Goal: Task Accomplishment & Management: Use online tool/utility

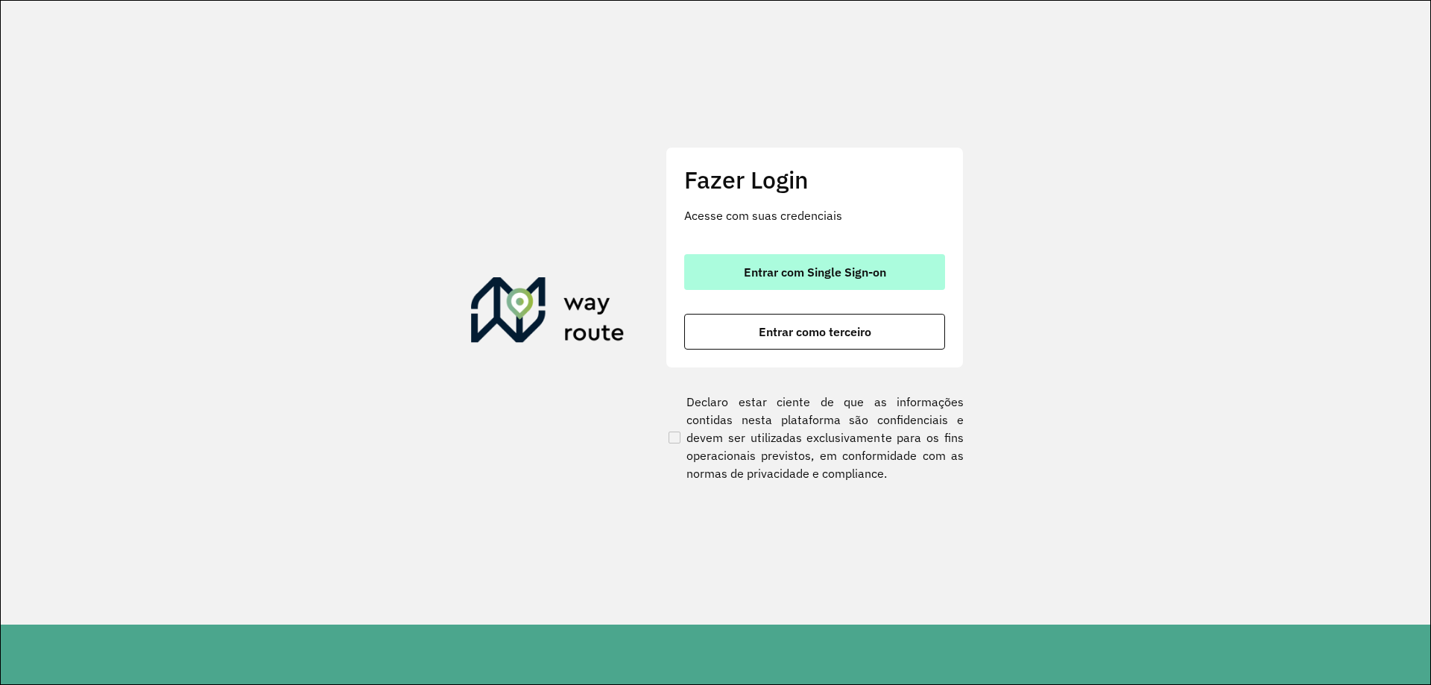
click at [751, 266] on span "Entrar com Single Sign-on" at bounding box center [815, 272] width 142 height 12
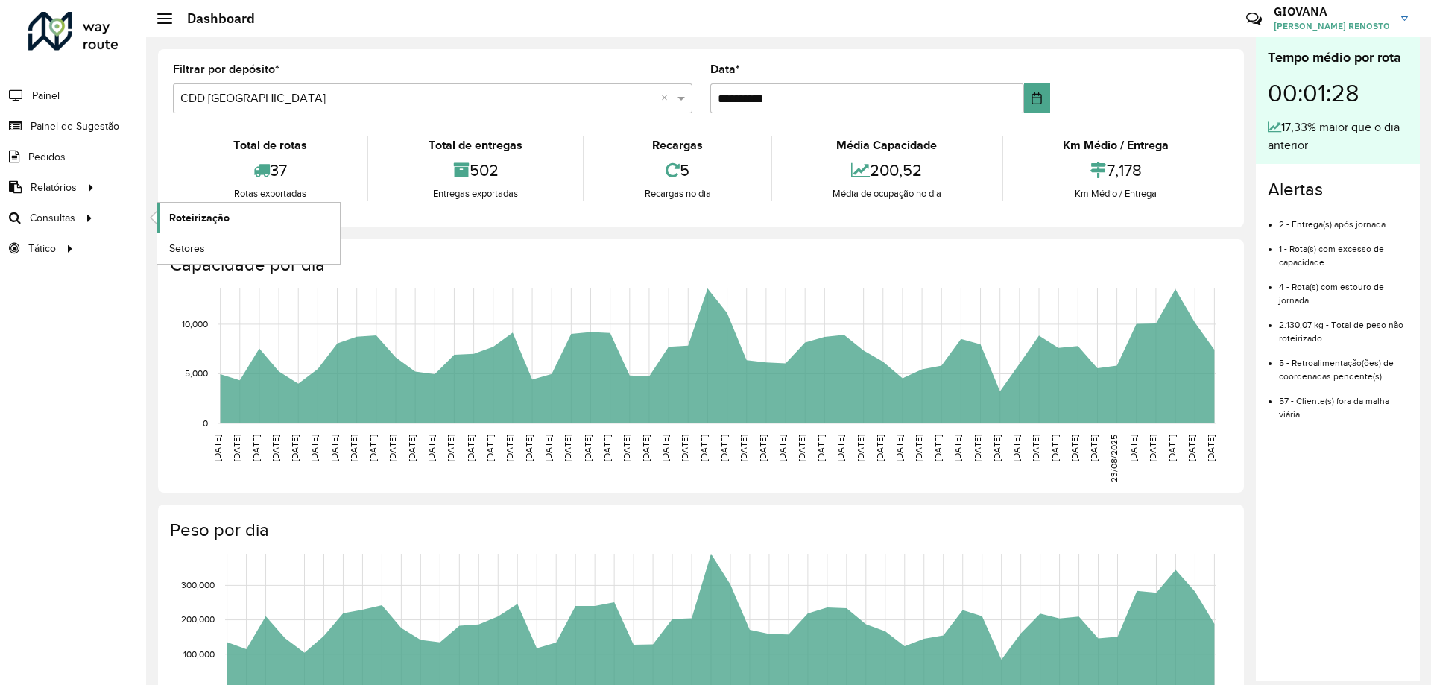
click at [238, 212] on link "Roteirização" at bounding box center [248, 218] width 183 height 30
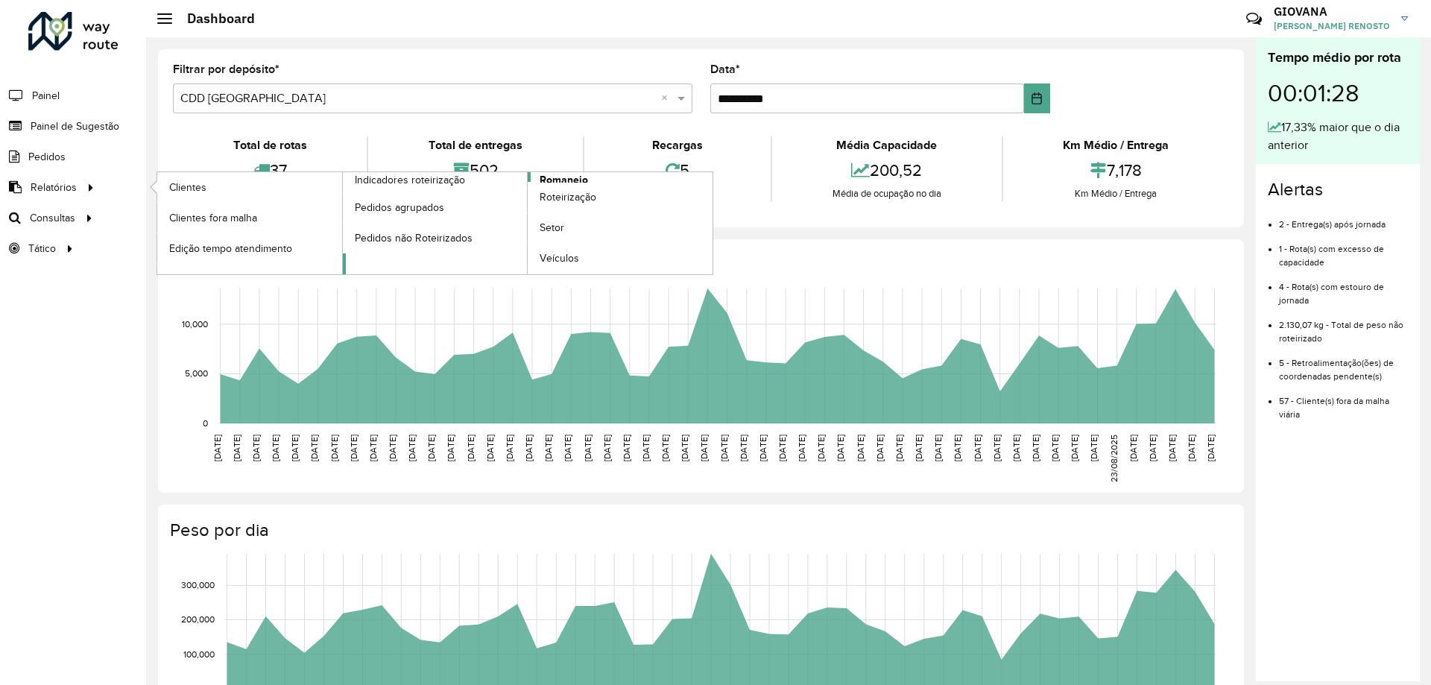
click at [564, 177] on span "Romaneio" at bounding box center [564, 180] width 48 height 16
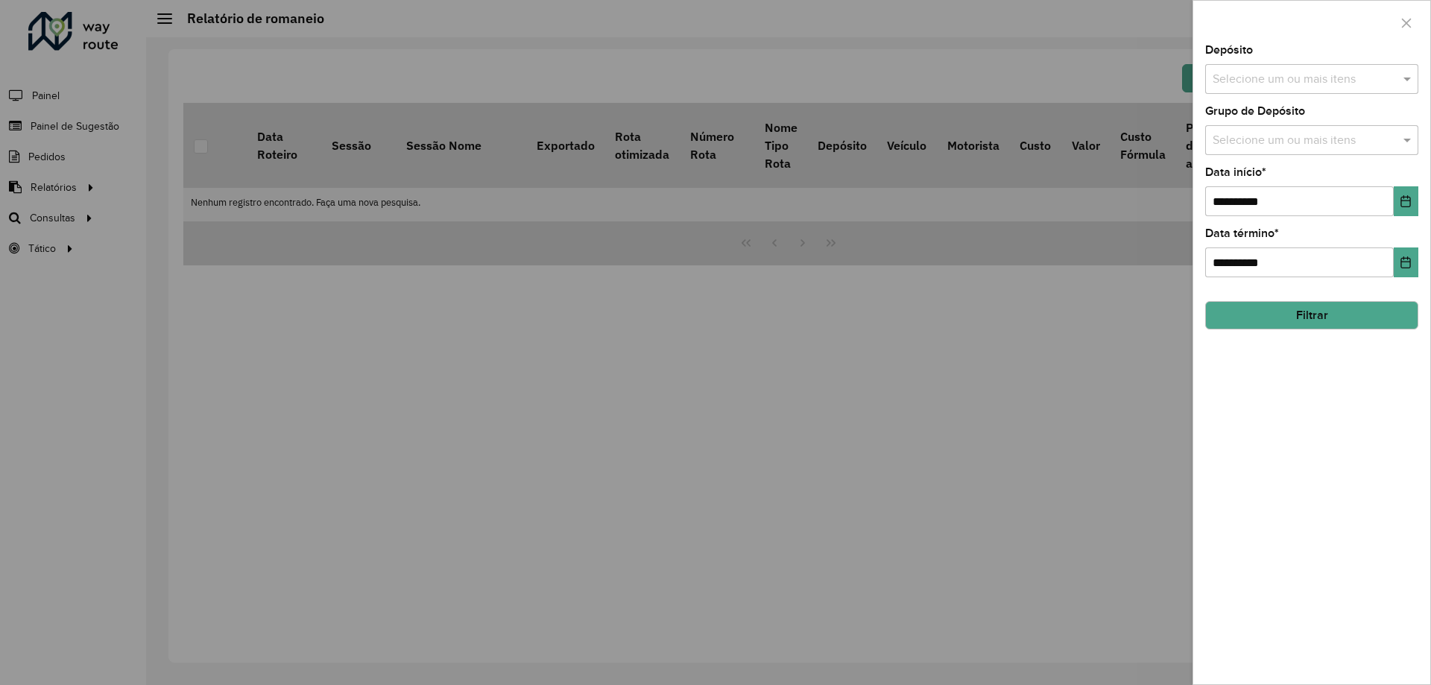
click at [1360, 86] on input "text" at bounding box center [1304, 80] width 191 height 18
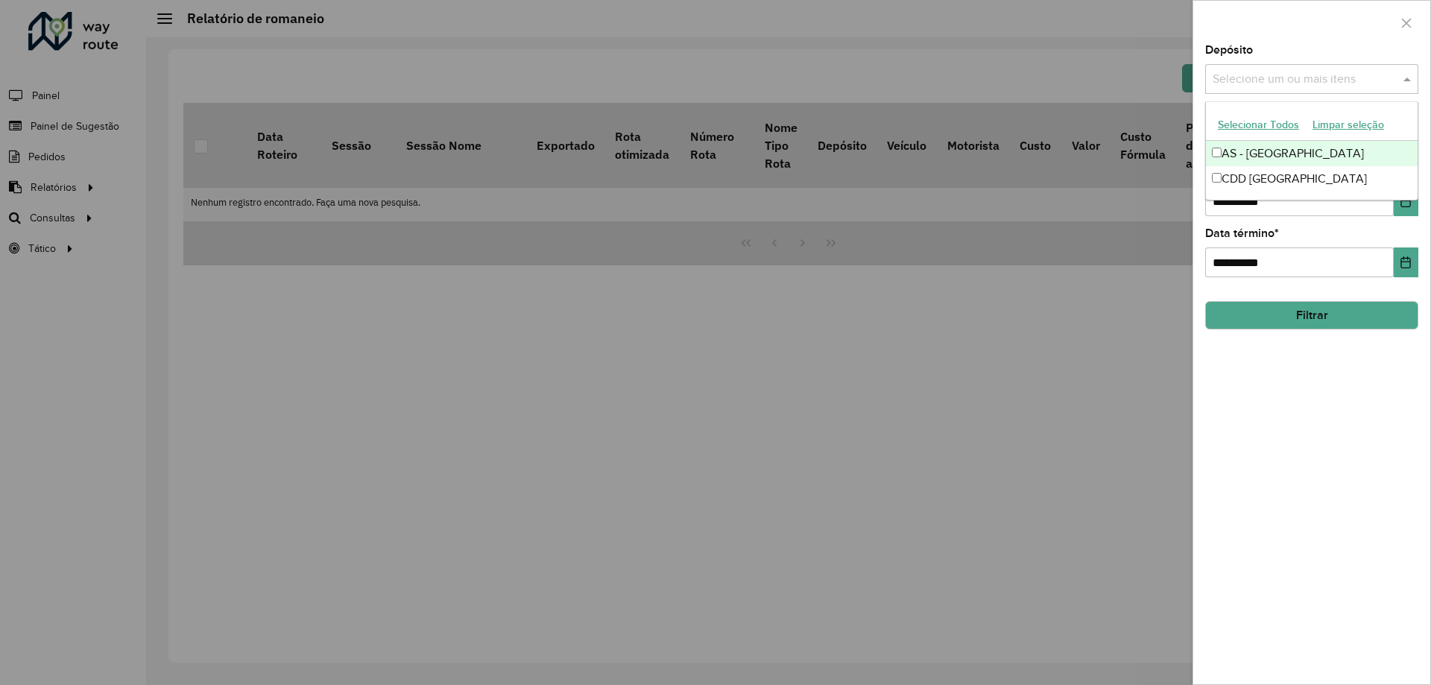
click at [1278, 127] on button "Selecionar Todos" at bounding box center [1258, 124] width 95 height 23
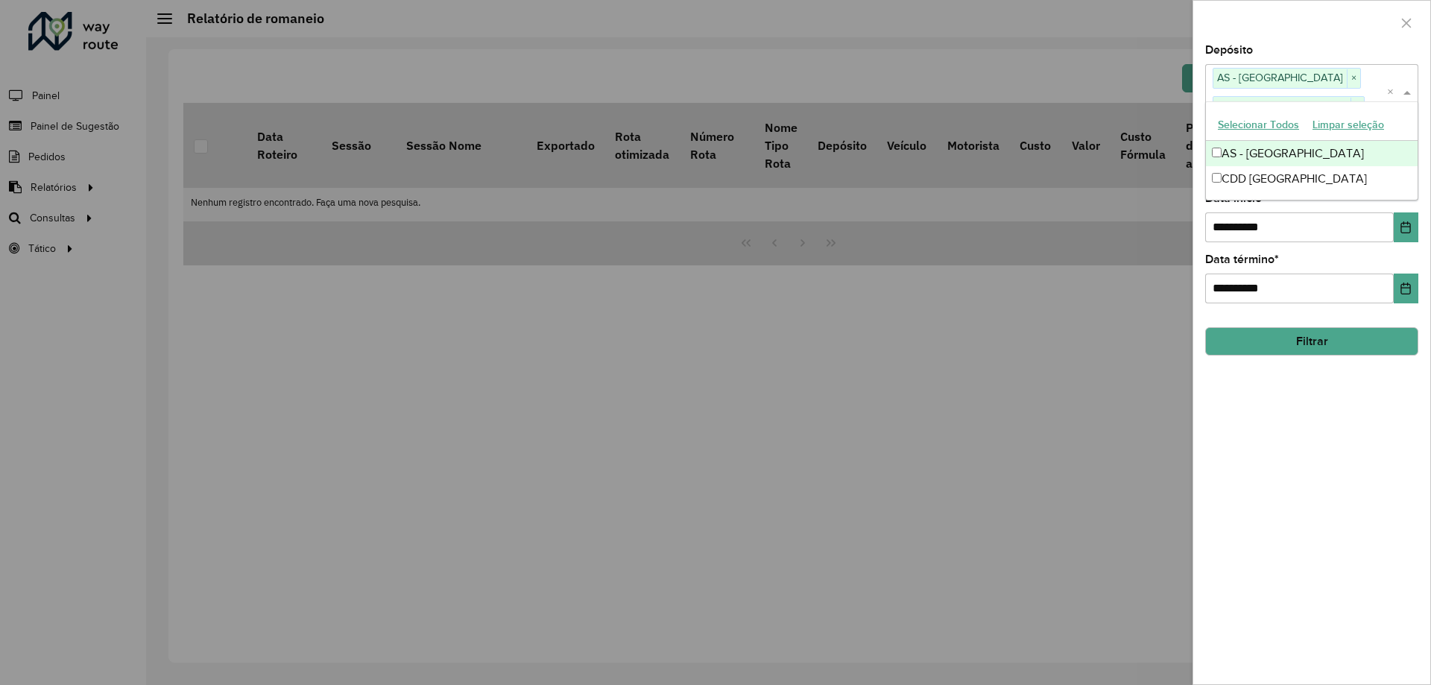
click at [1373, 502] on div "**********" at bounding box center [1312, 365] width 237 height 640
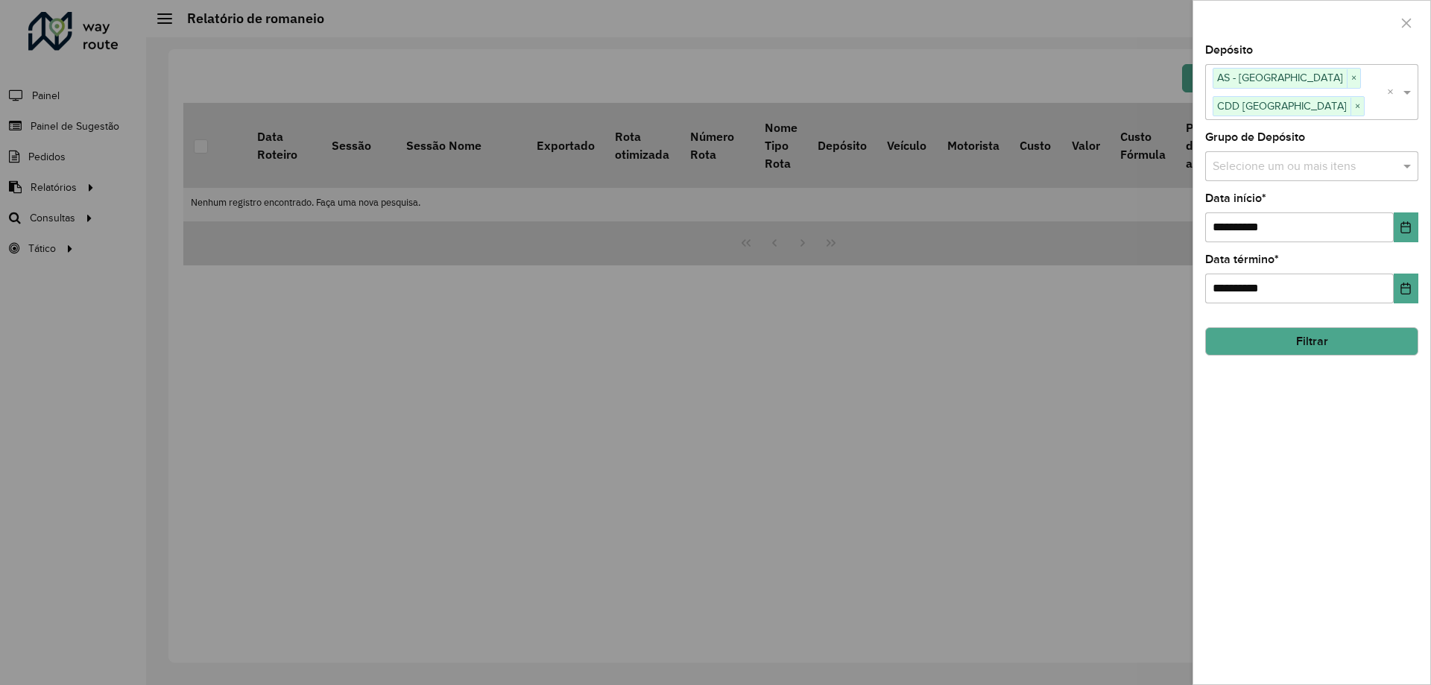
click at [1324, 341] on button "Filtrar" at bounding box center [1311, 341] width 213 height 28
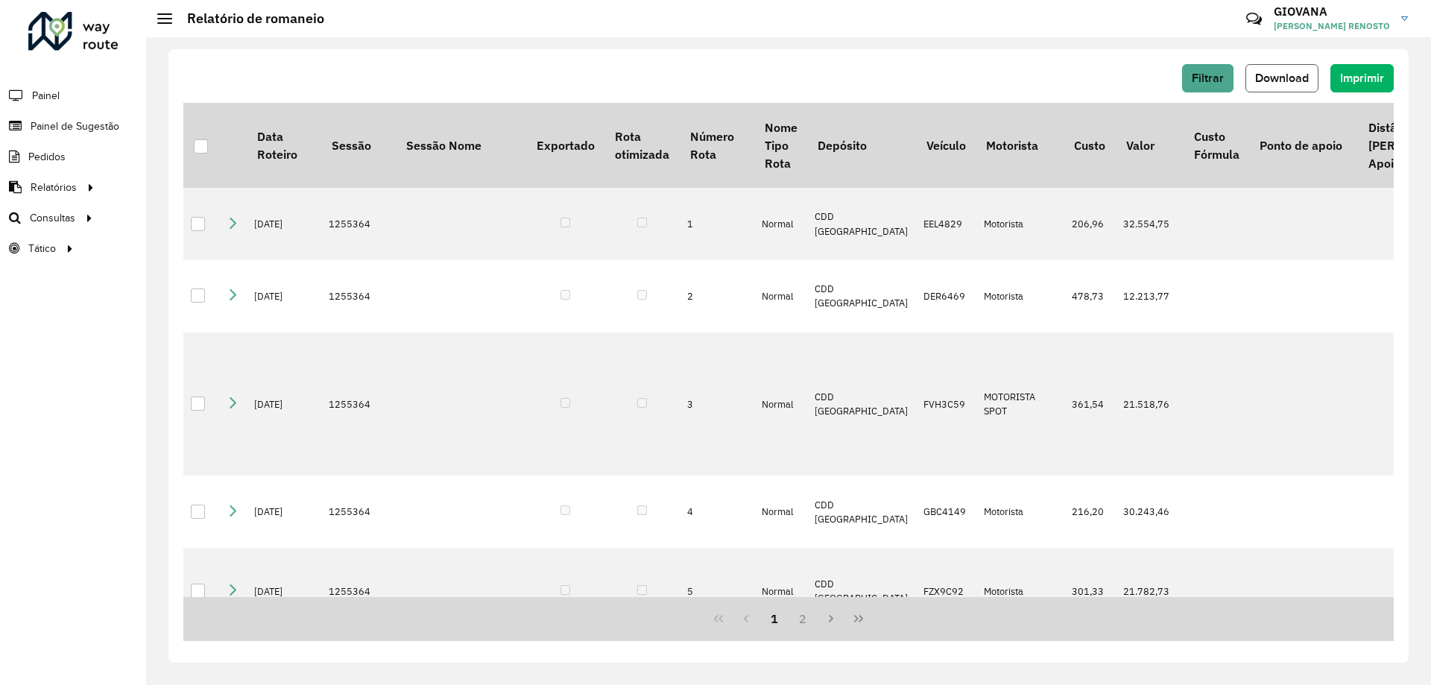
click at [1284, 81] on span "Download" at bounding box center [1282, 78] width 54 height 13
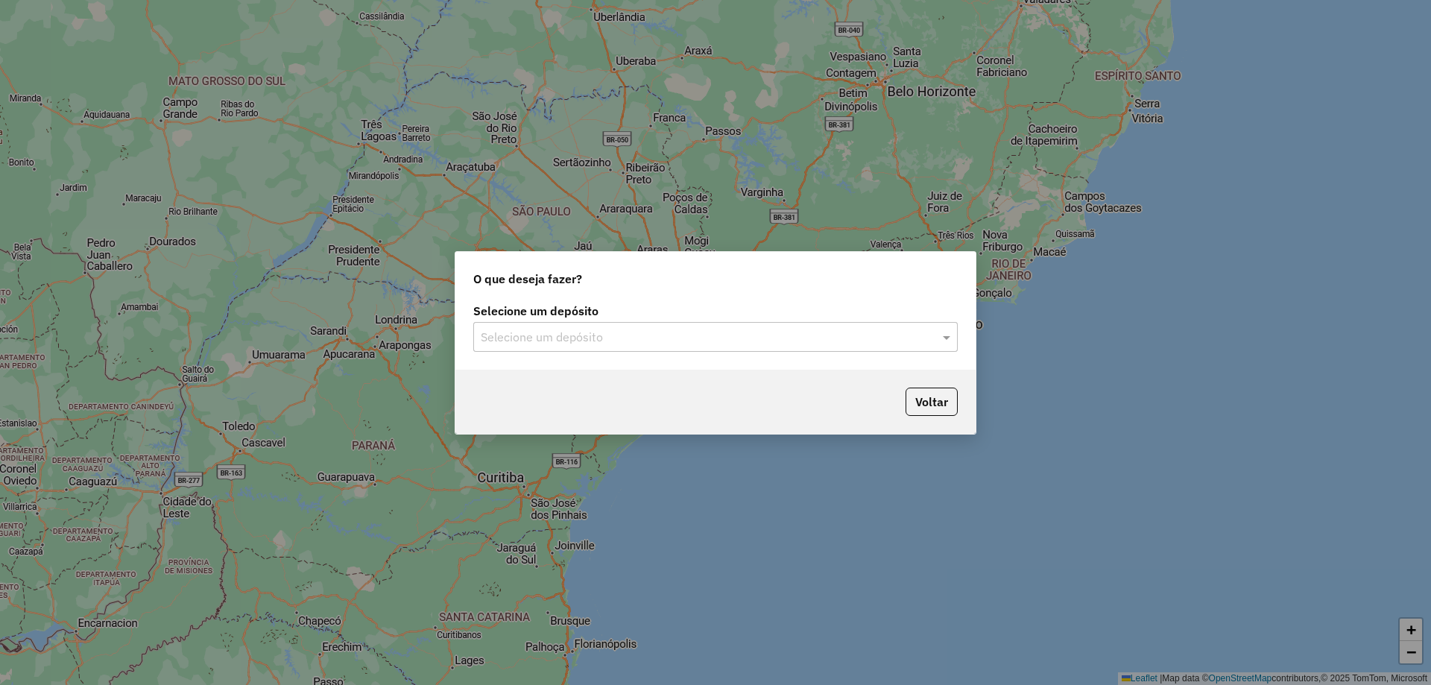
click at [550, 344] on input "text" at bounding box center [701, 338] width 440 height 18
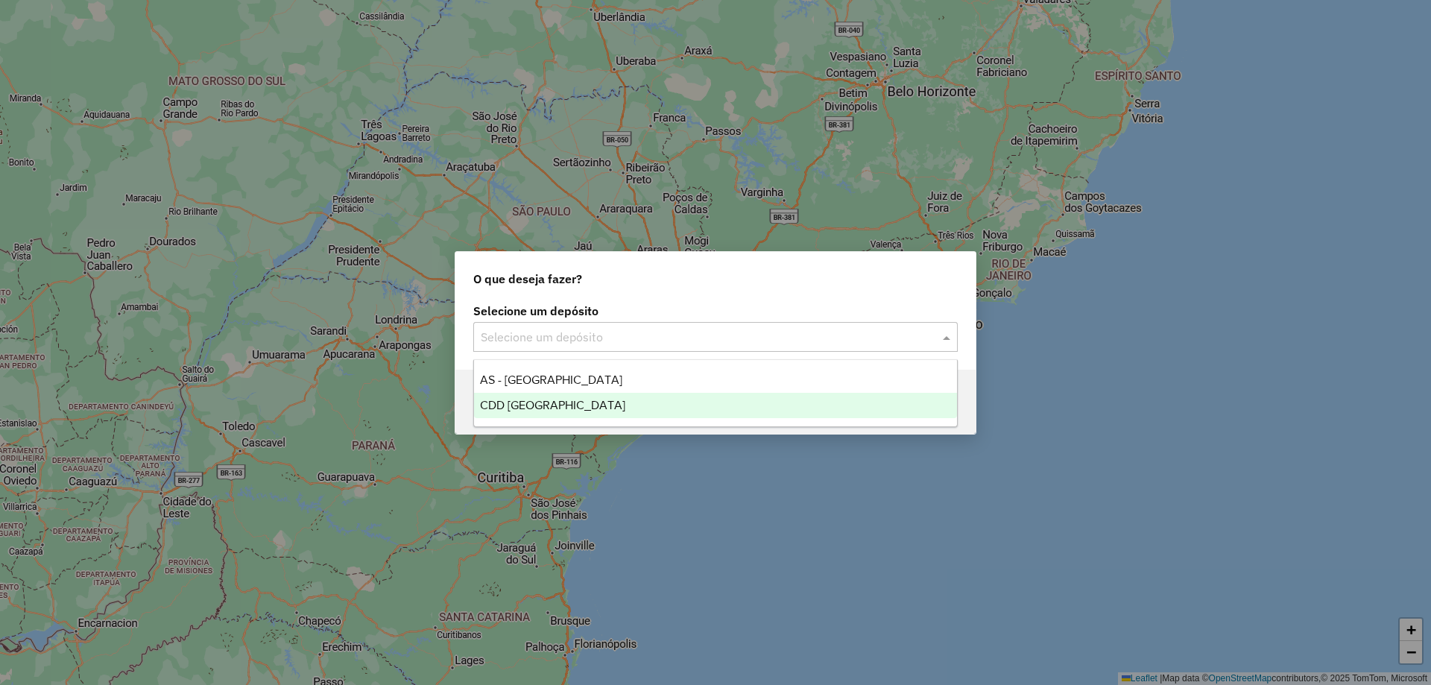
click at [538, 396] on div "CDD [GEOGRAPHIC_DATA]" at bounding box center [715, 405] width 483 height 25
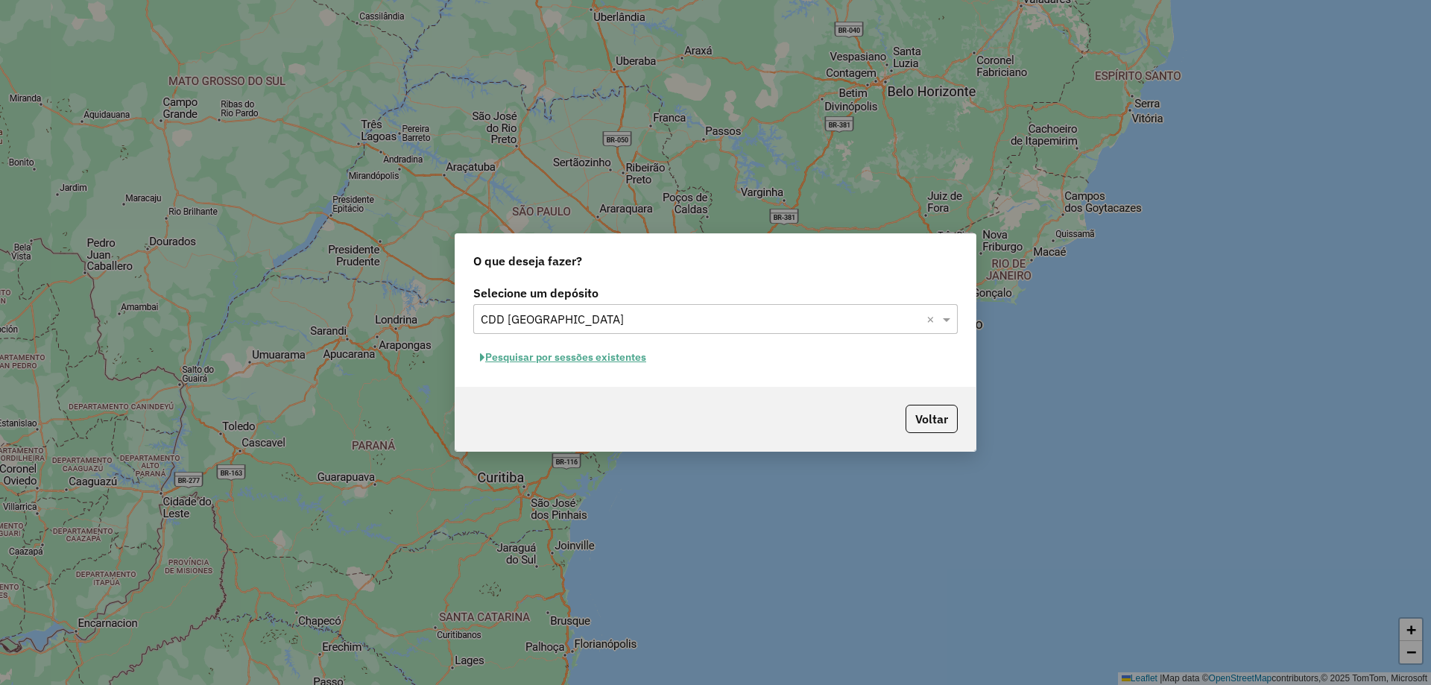
click at [620, 362] on button "Pesquisar por sessões existentes" at bounding box center [563, 357] width 180 height 23
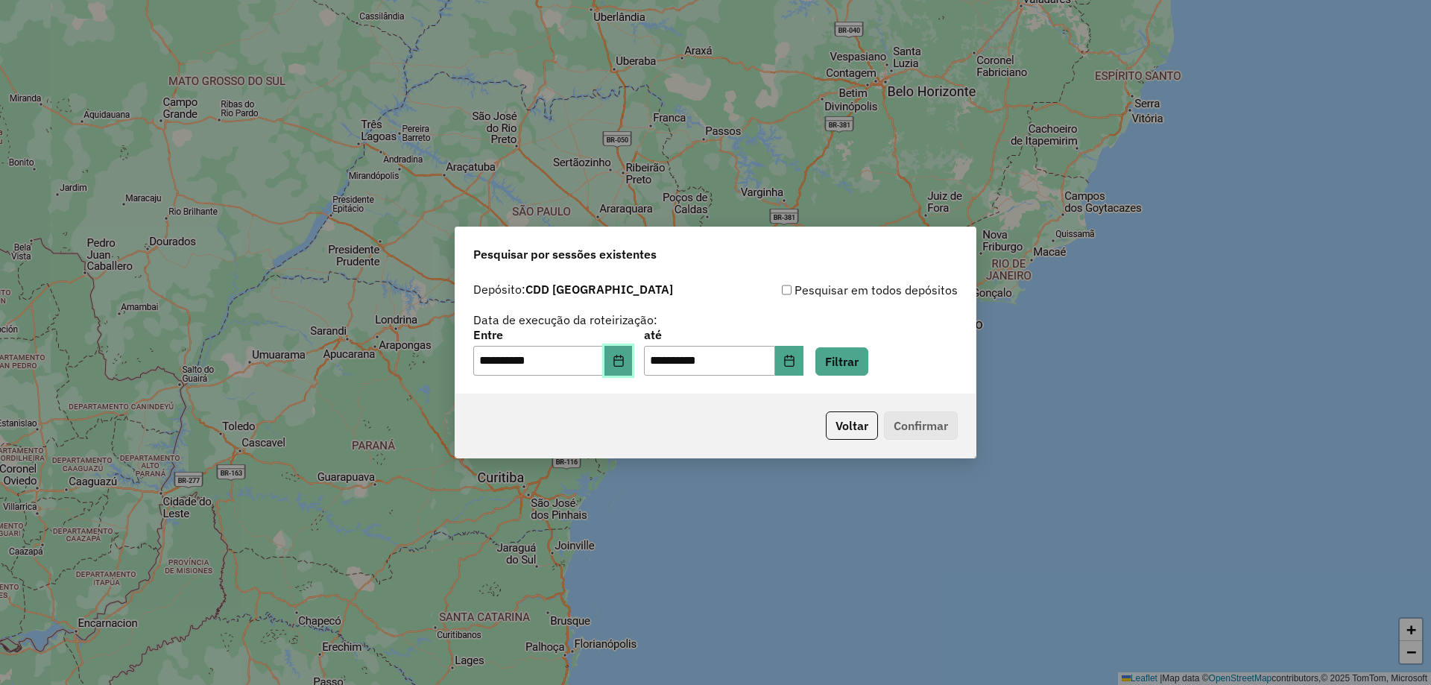
click at [630, 372] on button "Choose Date" at bounding box center [619, 361] width 28 height 30
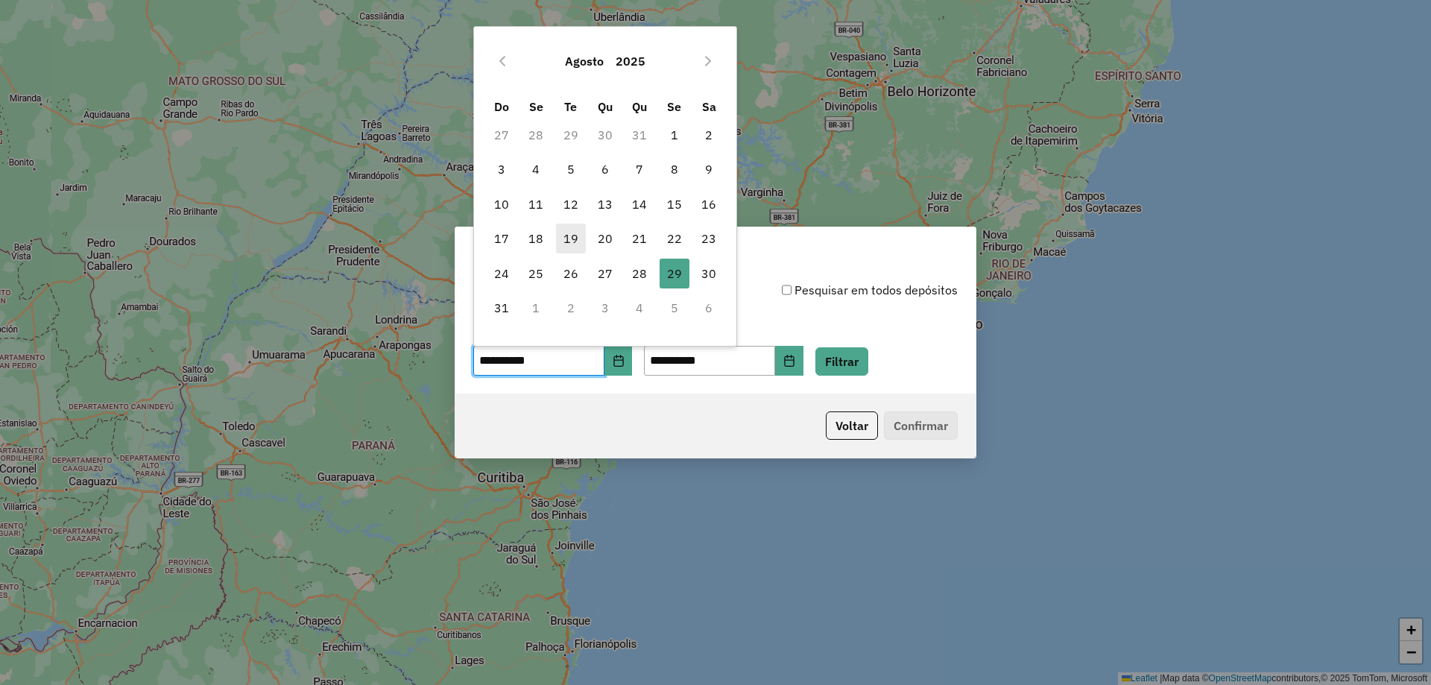
click at [561, 239] on span "19" at bounding box center [571, 239] width 30 height 30
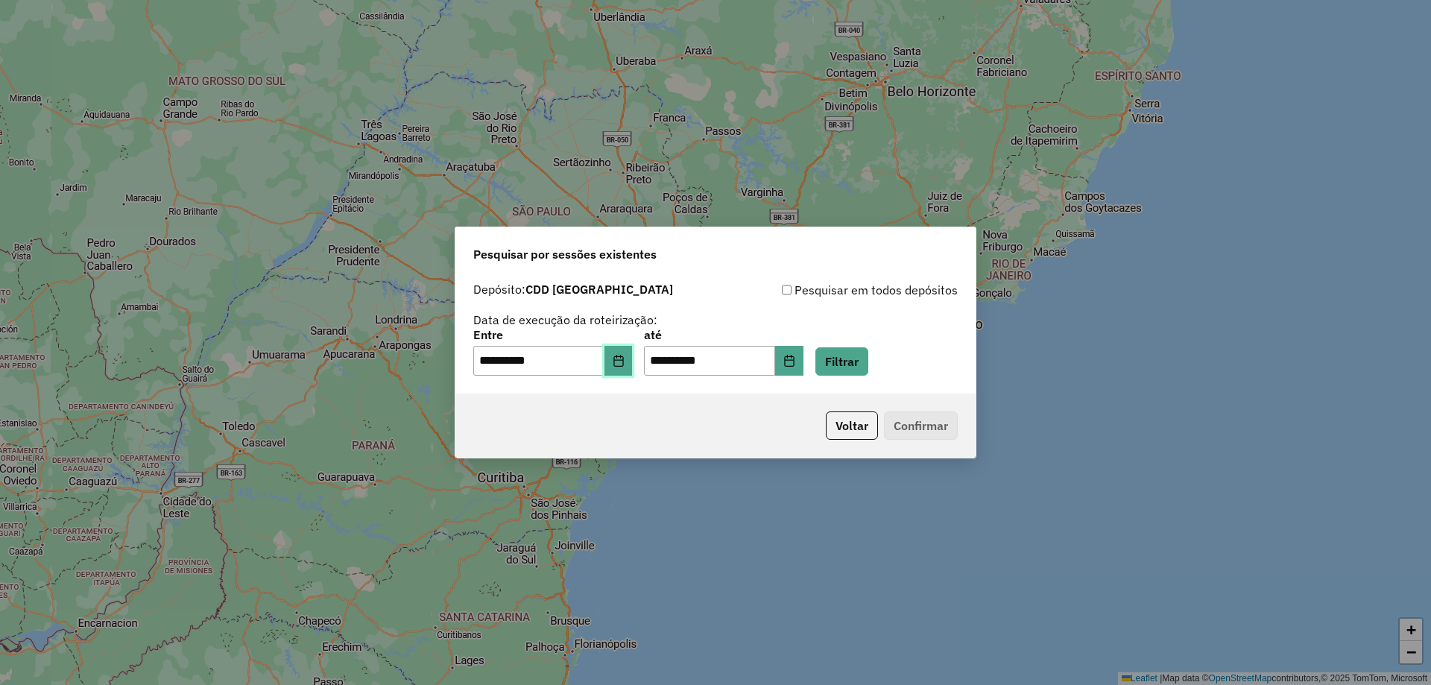
click at [621, 362] on button "Choose Date" at bounding box center [619, 361] width 28 height 30
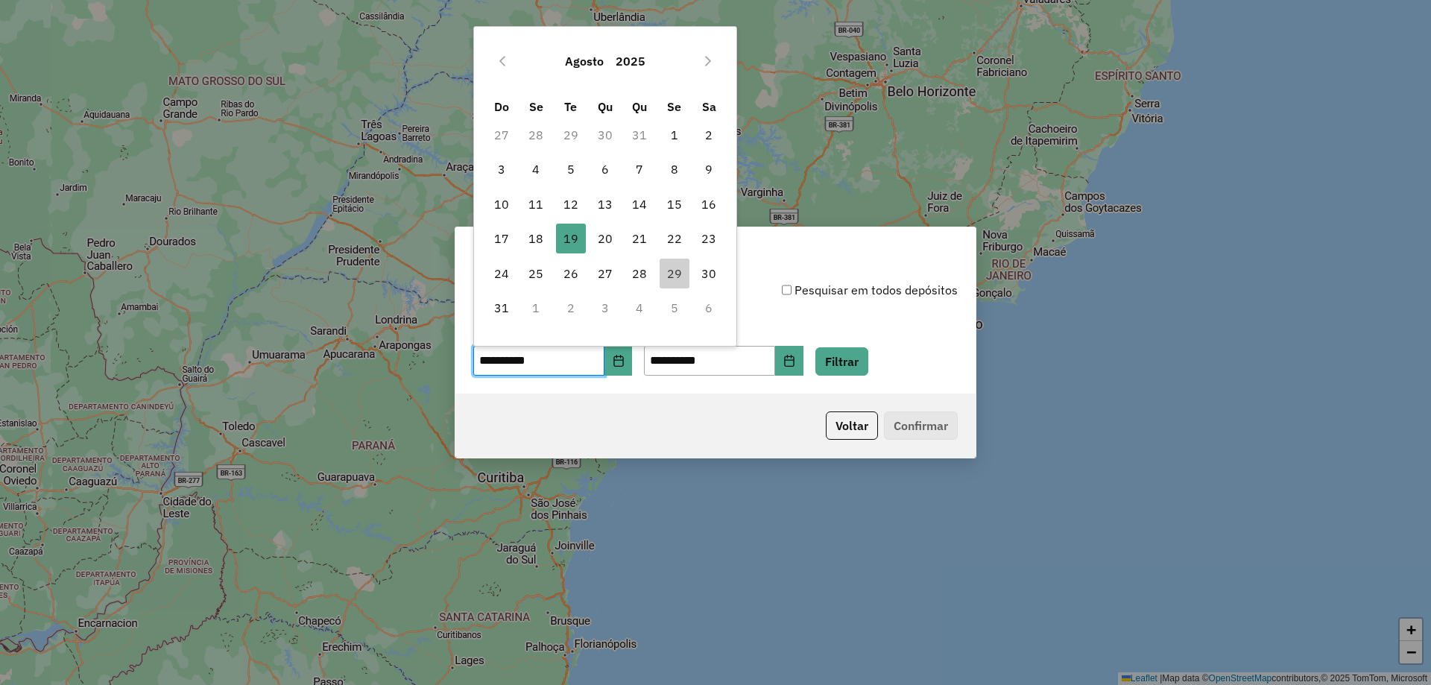
click at [552, 236] on td "18" at bounding box center [536, 238] width 34 height 34
click at [546, 240] on span "18" at bounding box center [536, 239] width 30 height 30
type input "**********"
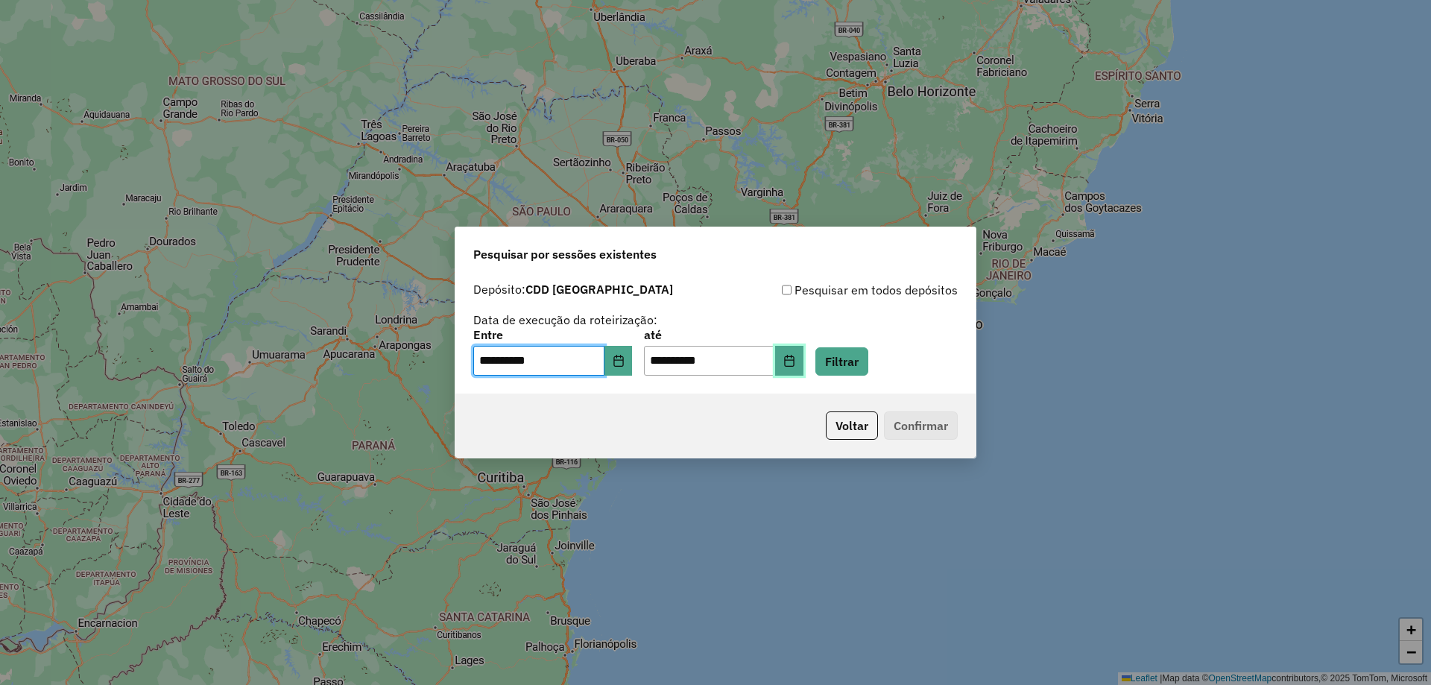
click at [804, 365] on button "Choose Date" at bounding box center [789, 361] width 28 height 30
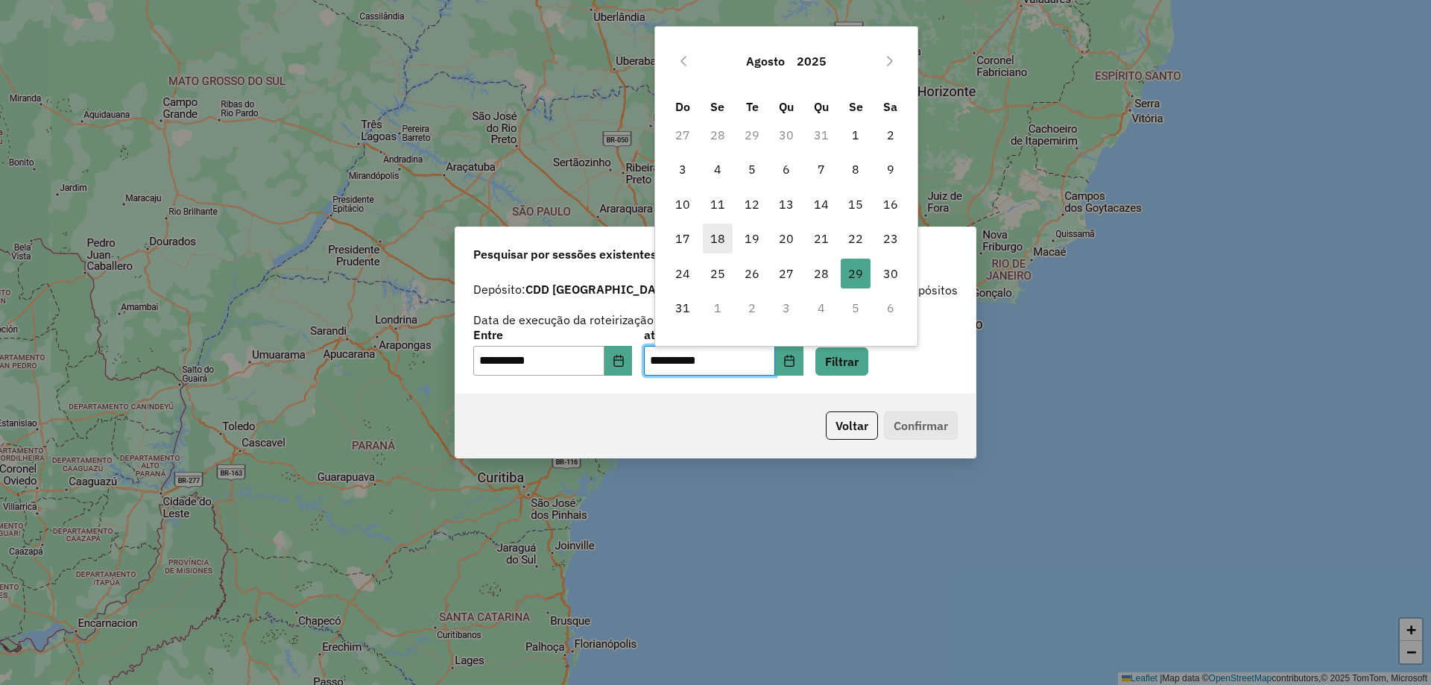
click at [719, 243] on span "18" at bounding box center [718, 239] width 30 height 30
type input "**********"
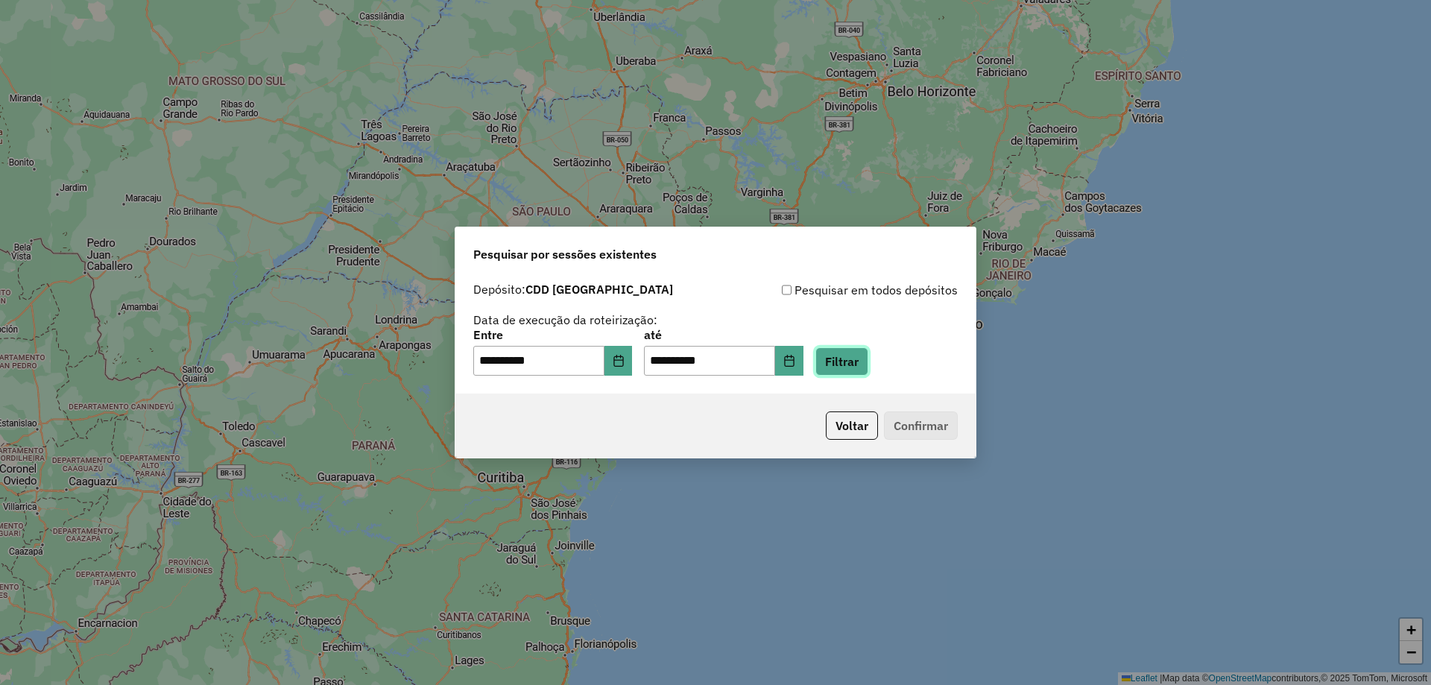
click at [864, 359] on button "Filtrar" at bounding box center [842, 361] width 53 height 28
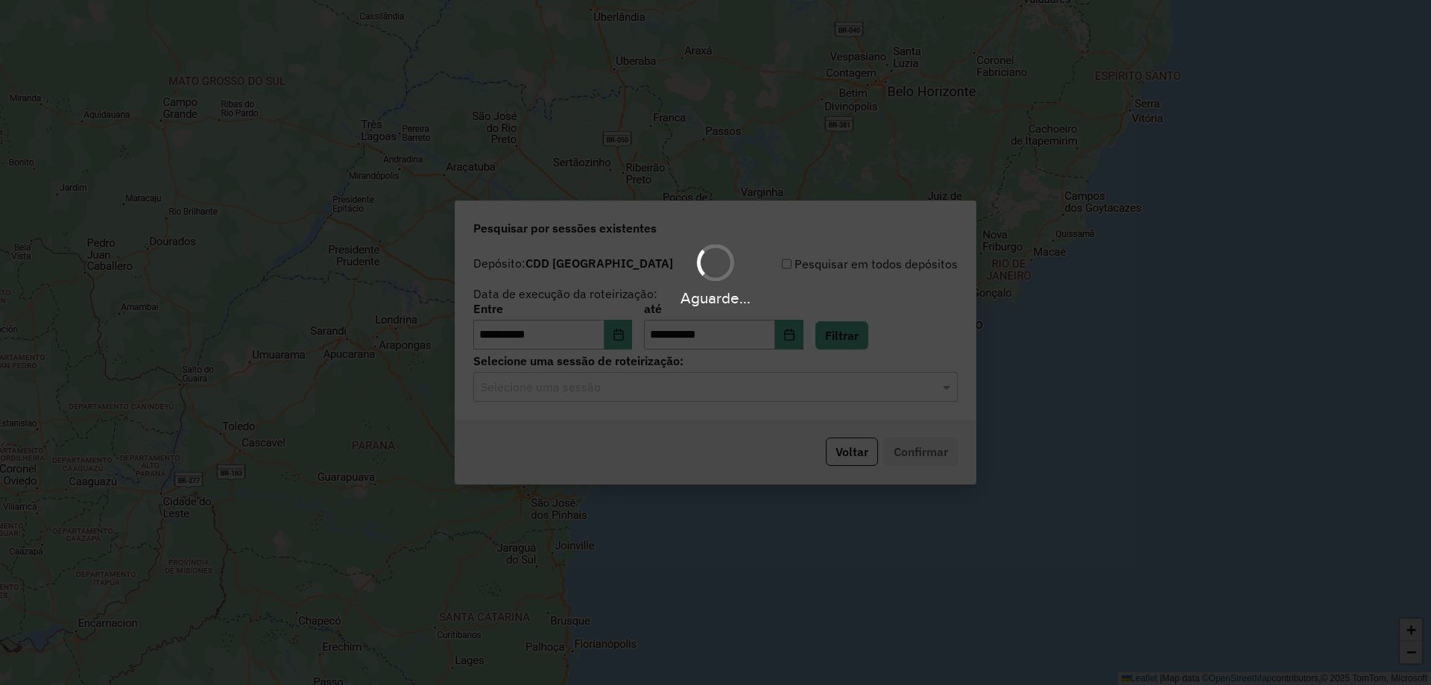
click at [681, 391] on input "text" at bounding box center [701, 388] width 440 height 18
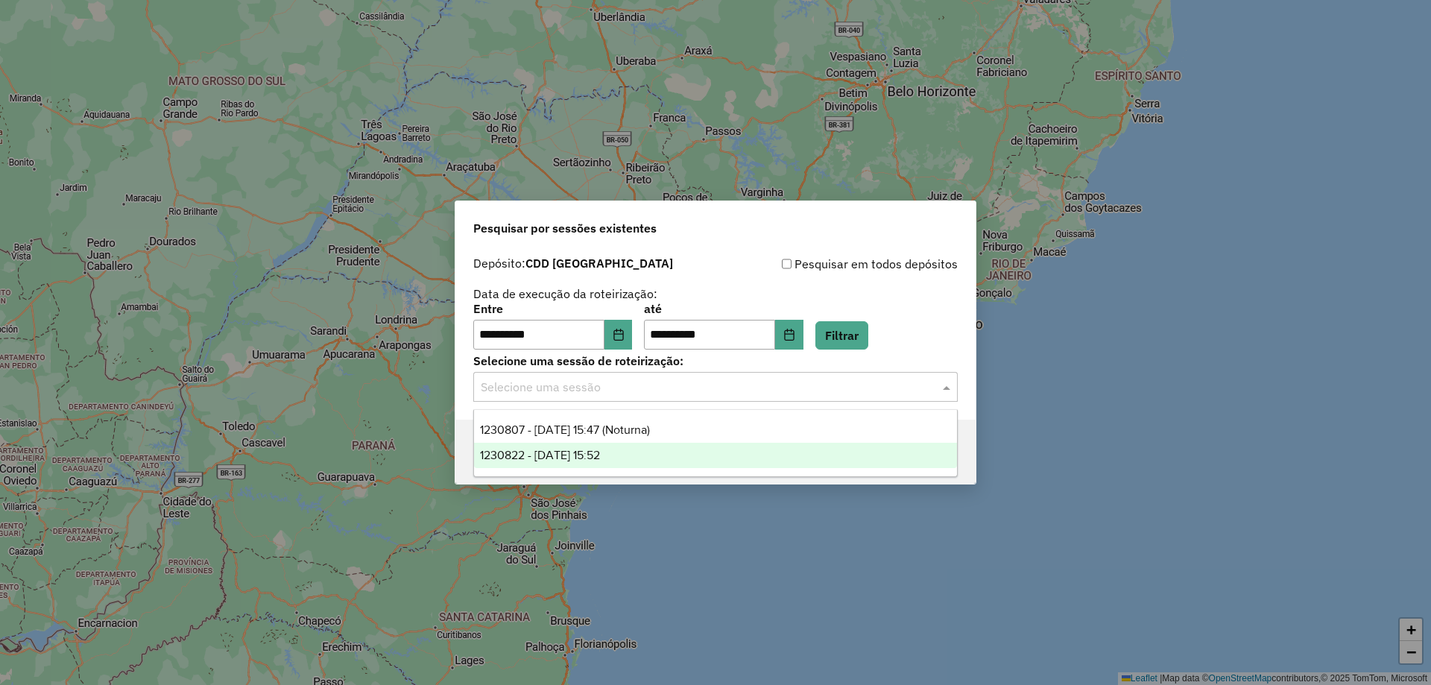
click at [600, 450] on span "1230822 - [DATE] 15:52" at bounding box center [540, 455] width 120 height 13
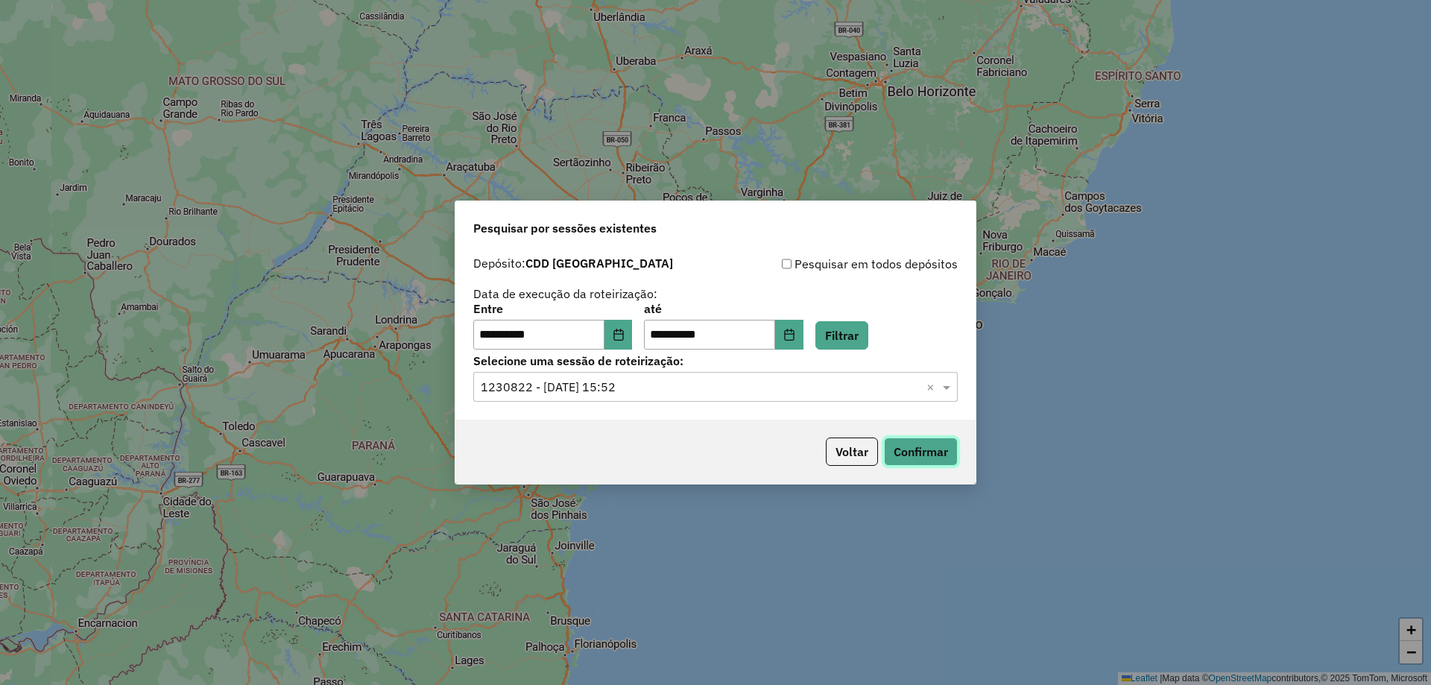
click at [904, 452] on button "Confirmar" at bounding box center [921, 452] width 74 height 28
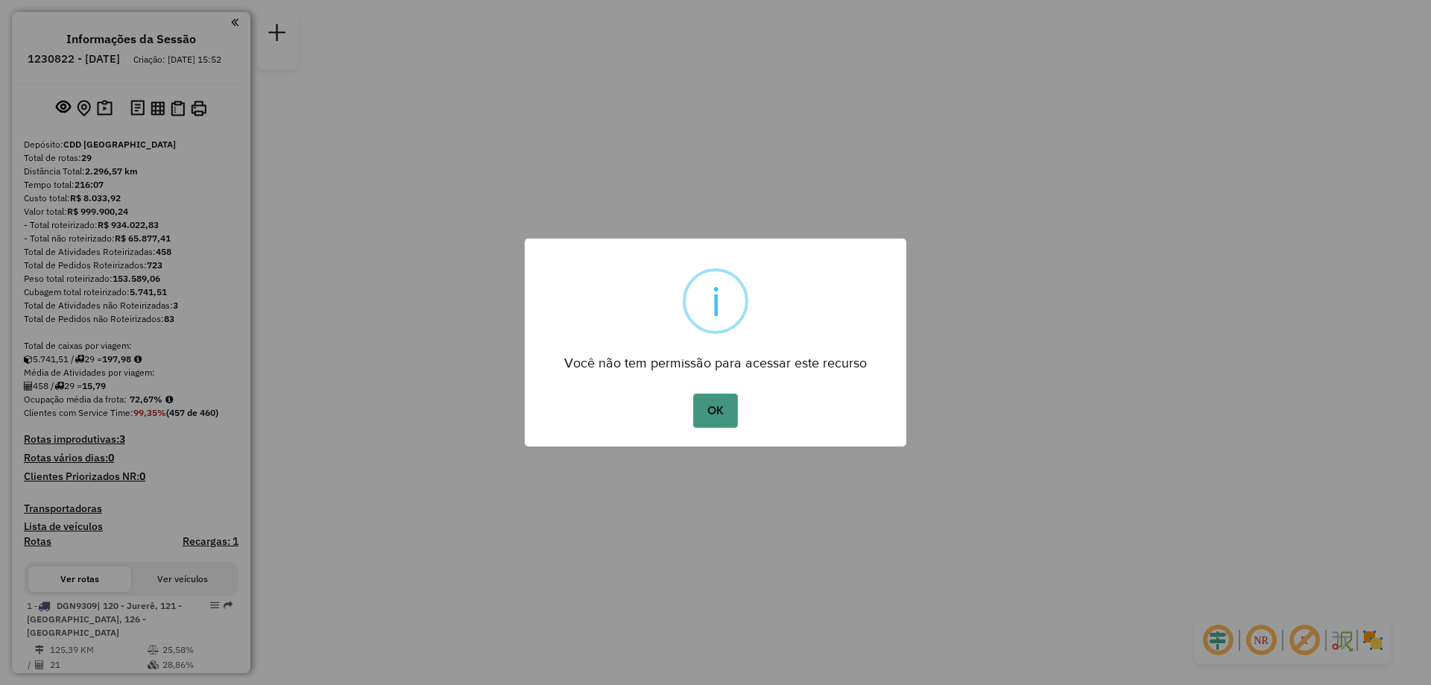
click at [704, 399] on button "OK" at bounding box center [715, 411] width 44 height 34
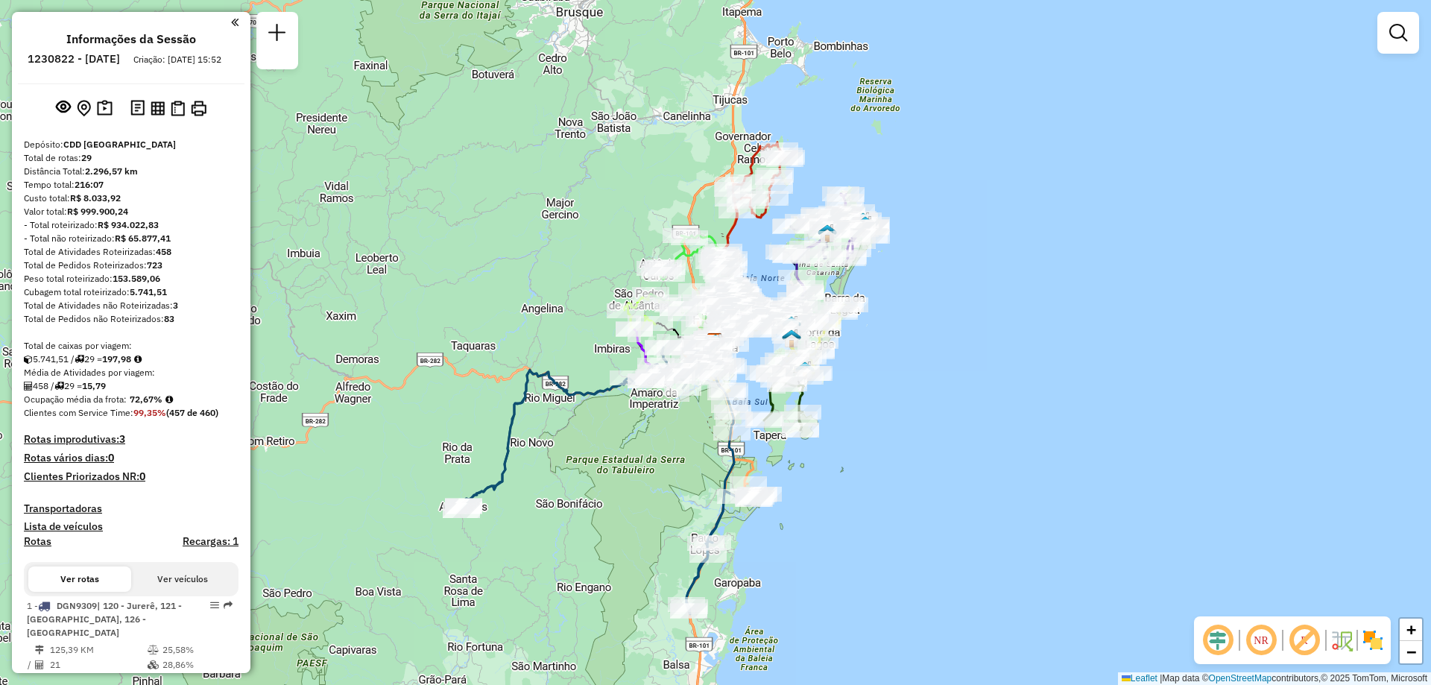
scroll to position [2622, 0]
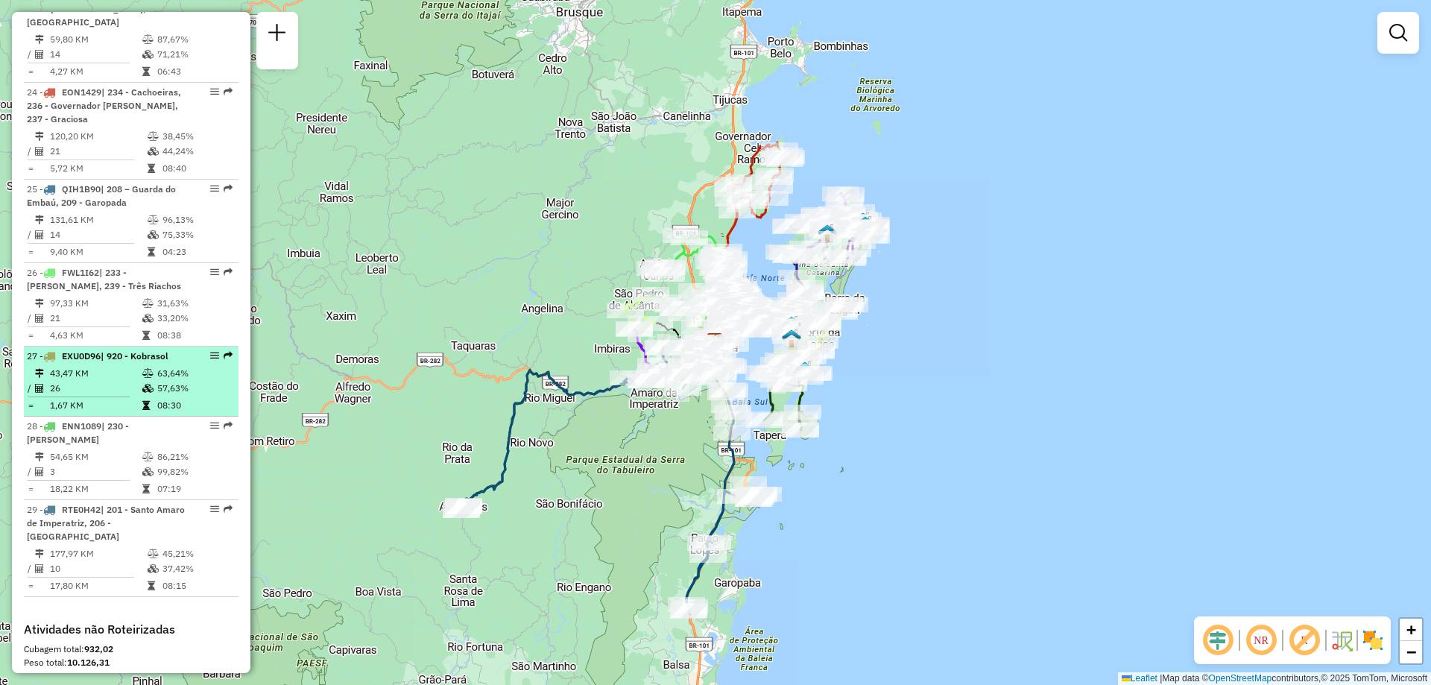
click at [212, 351] on em at bounding box center [214, 355] width 9 height 9
select select "**********"
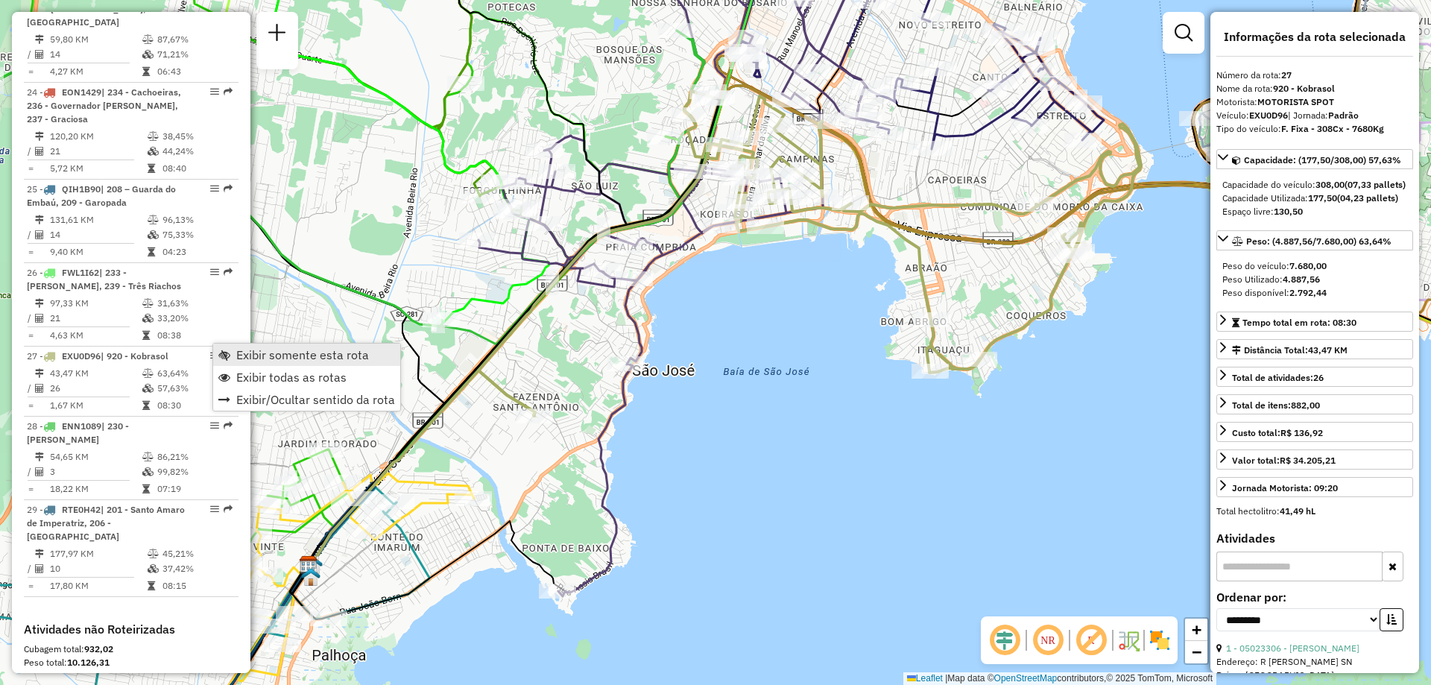
click at [248, 349] on span "Exibir somente esta rota" at bounding box center [302, 355] width 133 height 12
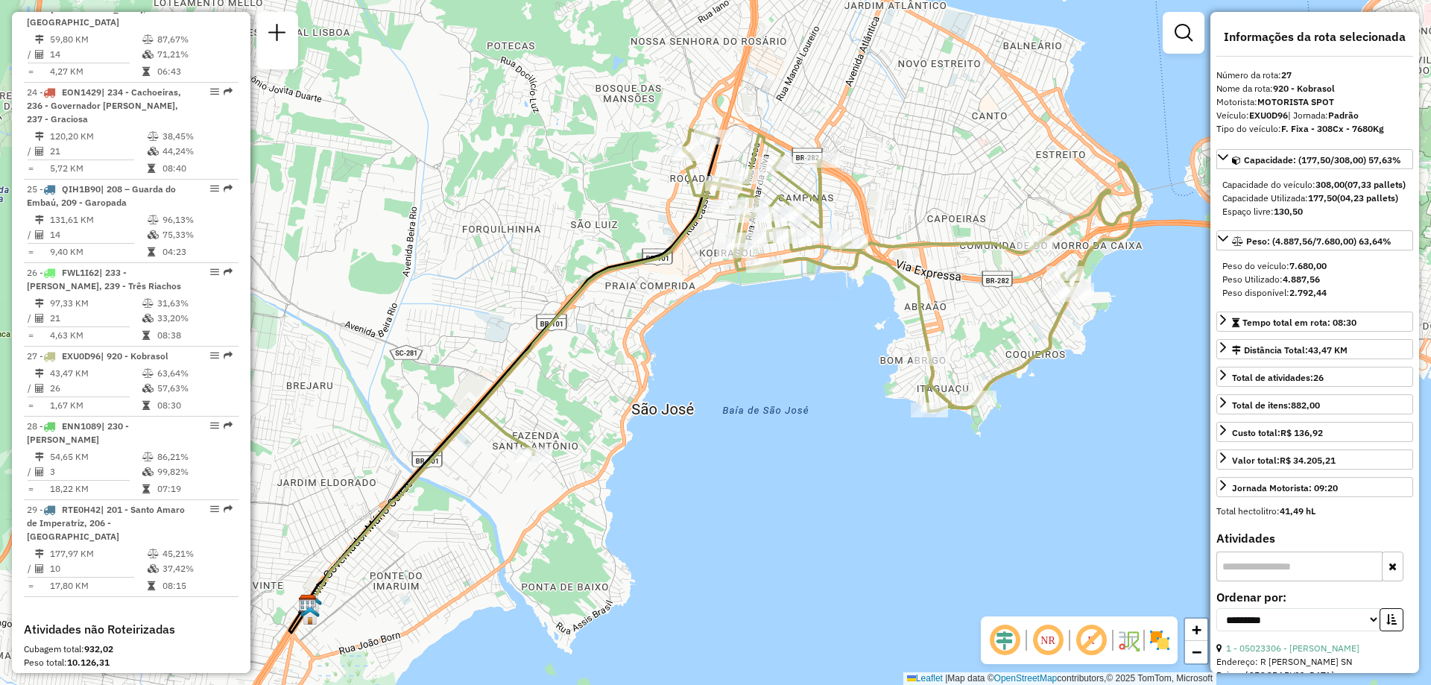
drag, startPoint x: 754, startPoint y: 289, endPoint x: 730, endPoint y: 461, distance: 174.7
click at [730, 461] on div "Janela de atendimento Grade de atendimento Capacidade Transportadoras Veículos …" at bounding box center [715, 342] width 1431 height 685
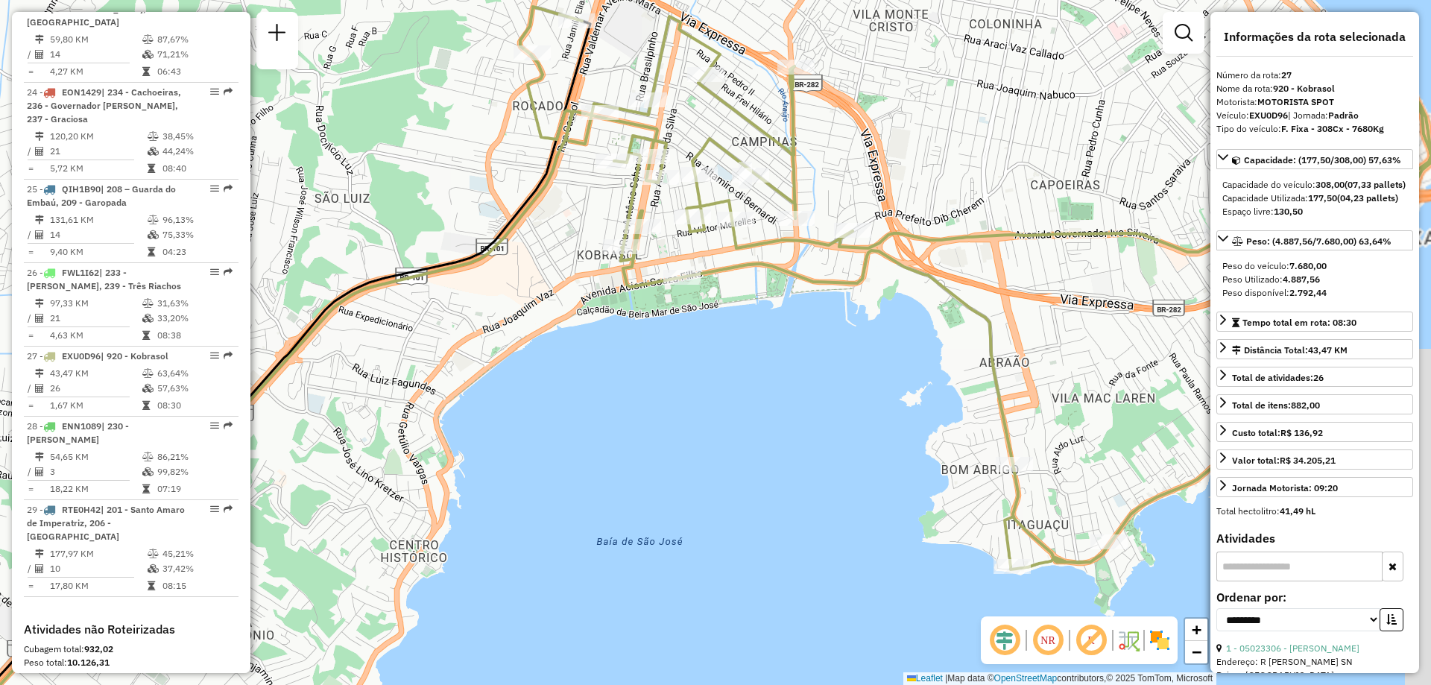
drag, startPoint x: 792, startPoint y: 520, endPoint x: 710, endPoint y: 455, distance: 104.6
click at [714, 458] on div "Janela de atendimento Grade de atendimento Capacidade Transportadoras Veículos …" at bounding box center [715, 342] width 1431 height 685
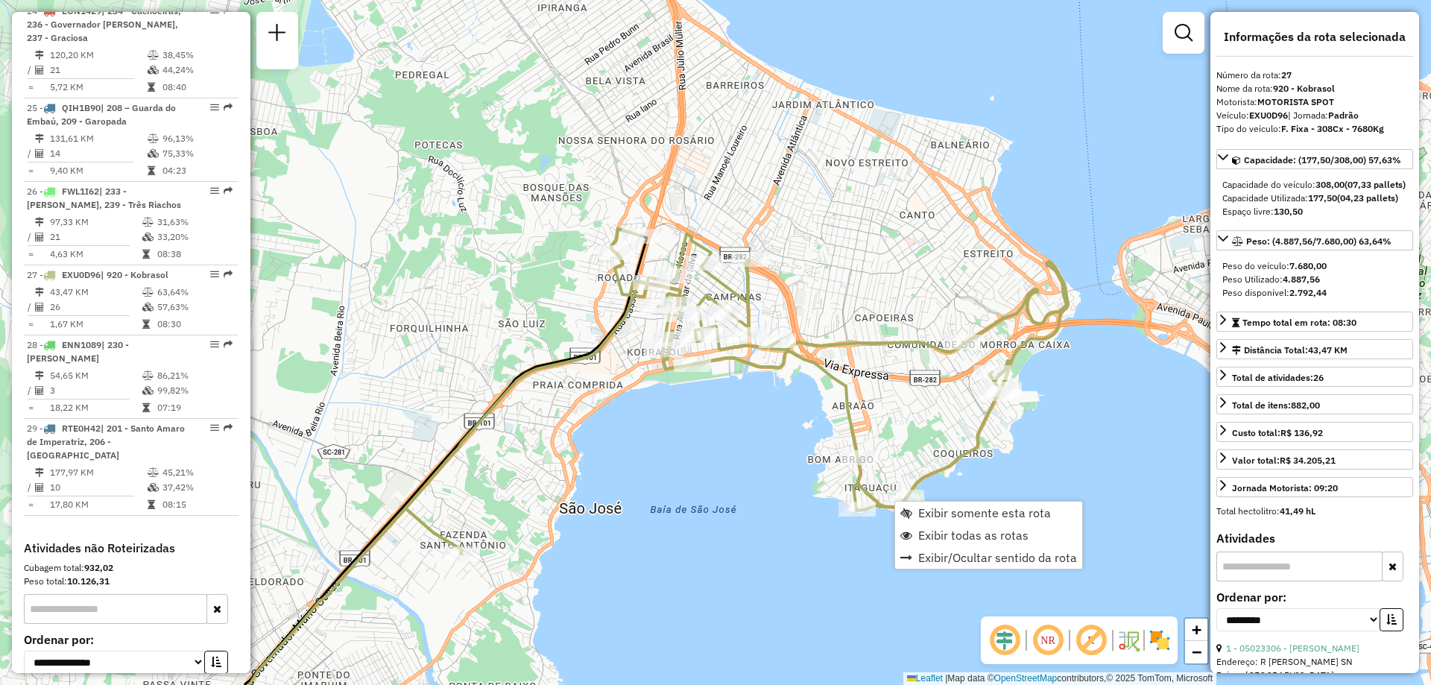
scroll to position [2793, 0]
